Goal: Browse casually

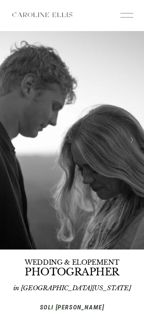
scroll to position [28, 0]
